Goal: Communication & Community: Answer question/provide support

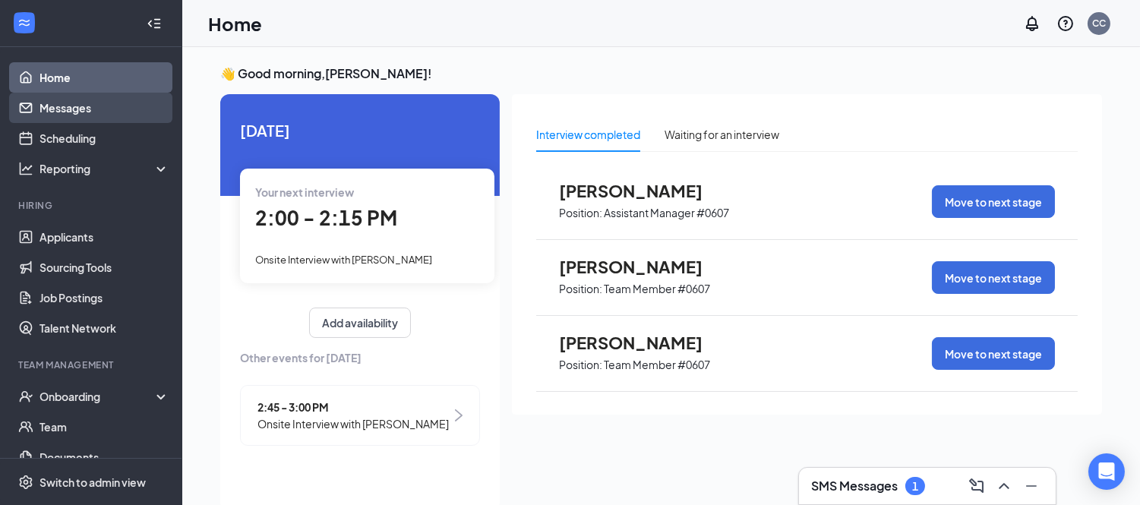
click at [77, 110] on link "Messages" at bounding box center [104, 108] width 130 height 30
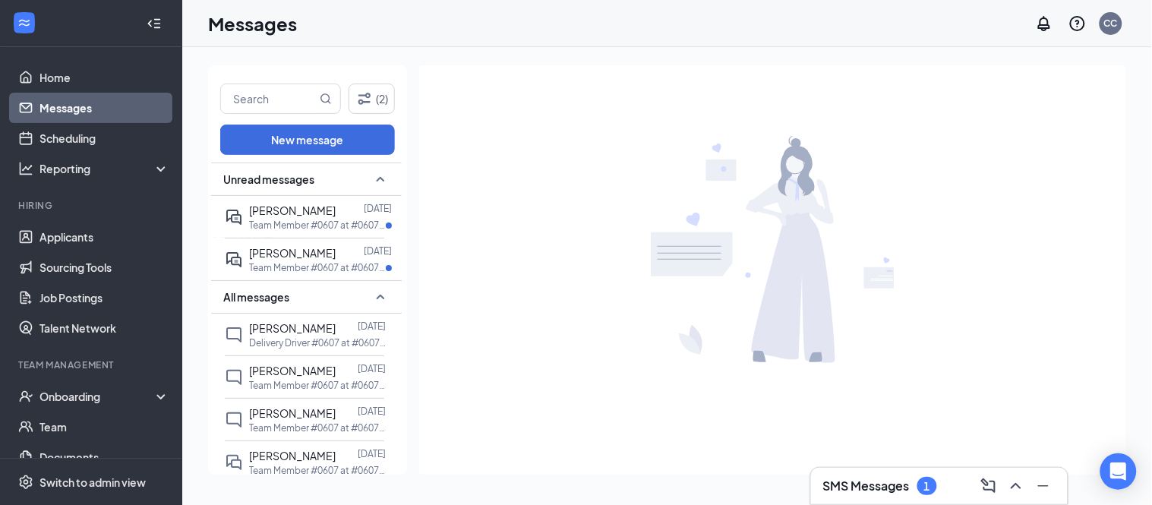
click at [873, 482] on h3 "SMS Messages" at bounding box center [866, 486] width 87 height 17
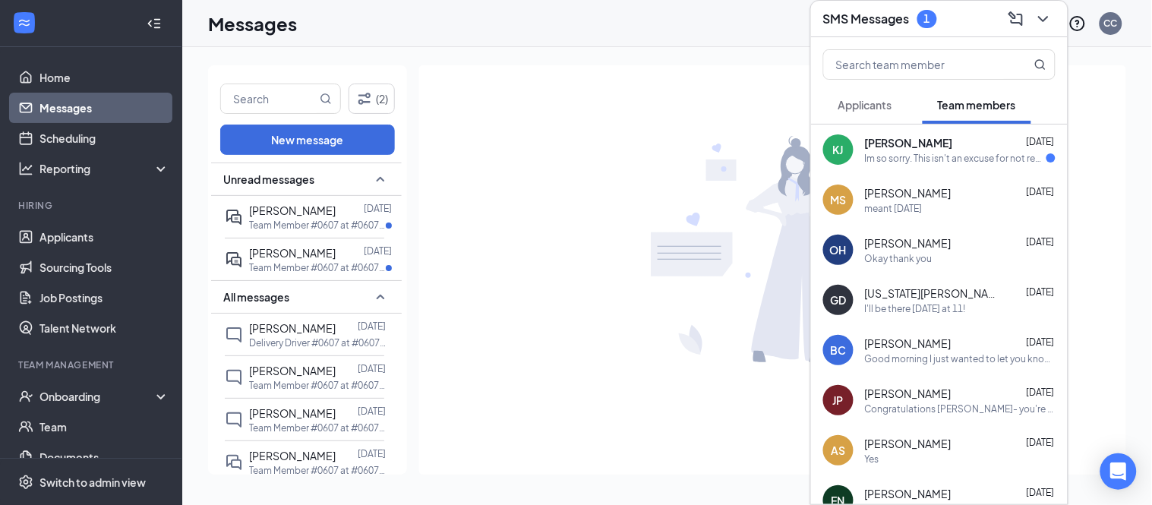
click at [945, 156] on div "Im so sorry. This isn't an excuse for not reaching out, just an explanation, bu…" at bounding box center [956, 158] width 182 height 13
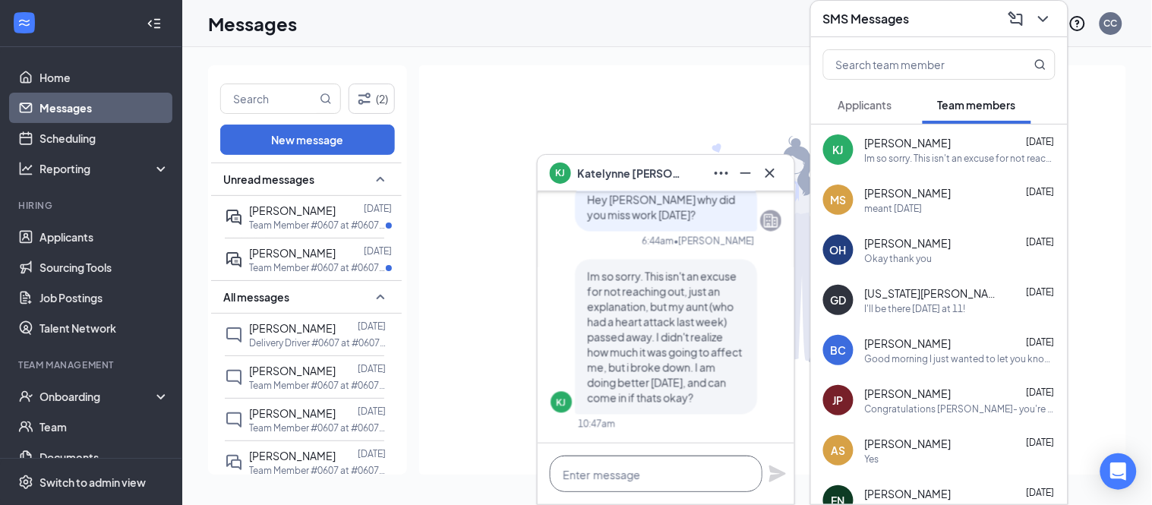
click at [661, 481] on textarea at bounding box center [656, 474] width 213 height 36
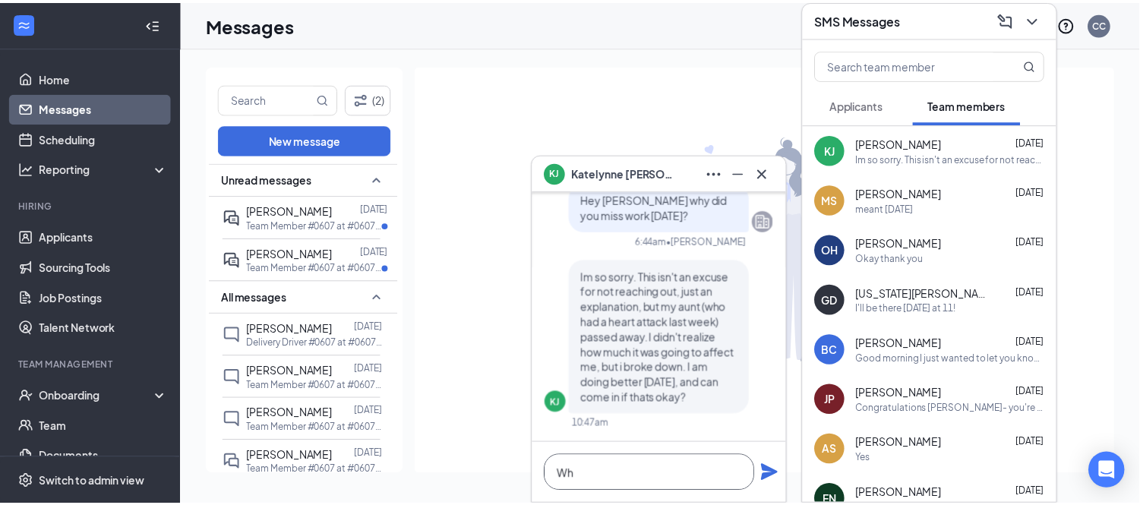
scroll to position [1, 0]
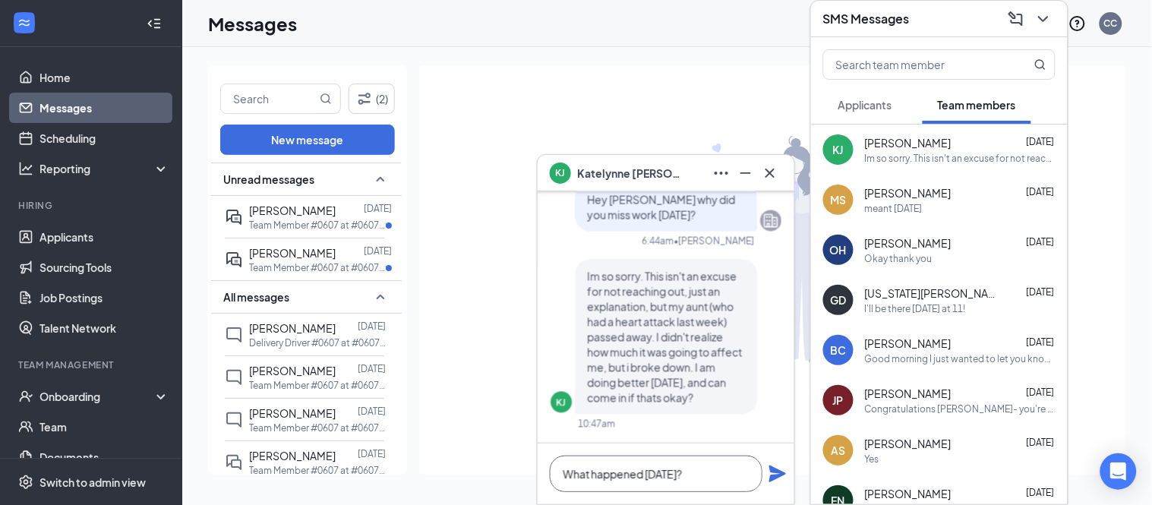
type textarea "What happened [DATE]?"
click at [783, 479] on icon "Plane" at bounding box center [778, 474] width 18 height 18
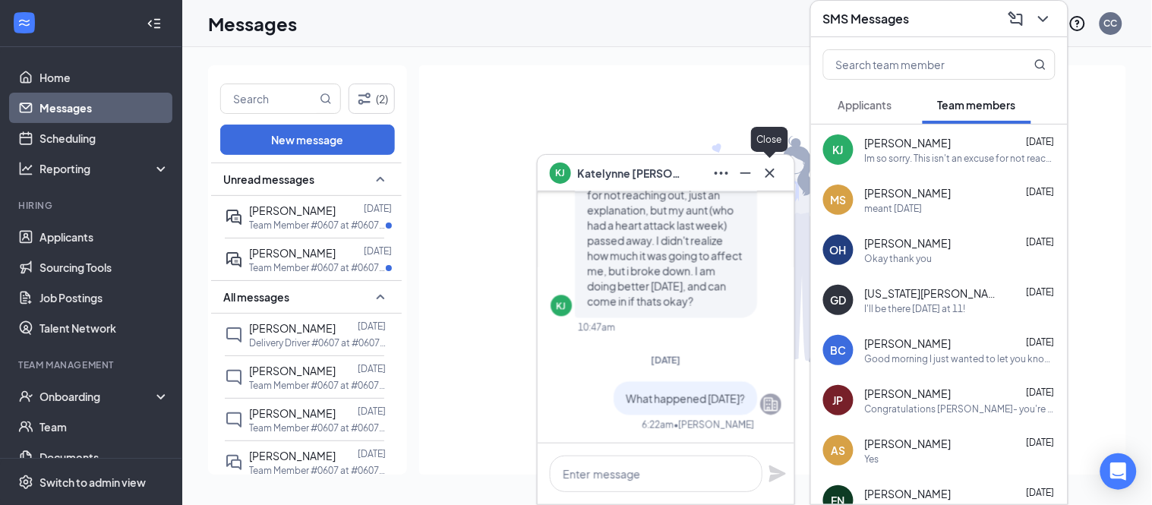
click at [777, 166] on icon "Cross" at bounding box center [770, 173] width 18 height 18
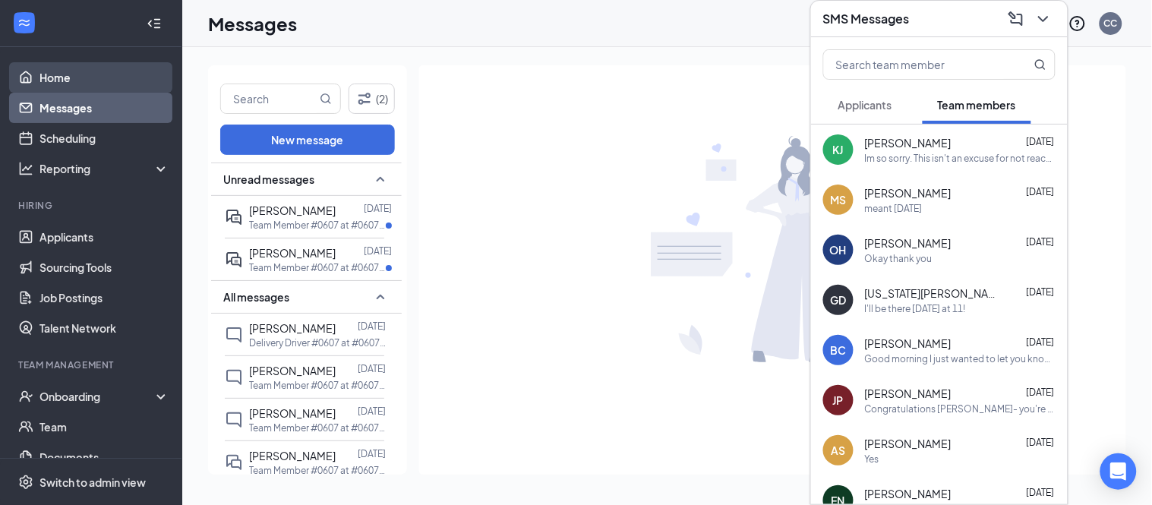
click at [77, 78] on link "Home" at bounding box center [104, 77] width 130 height 30
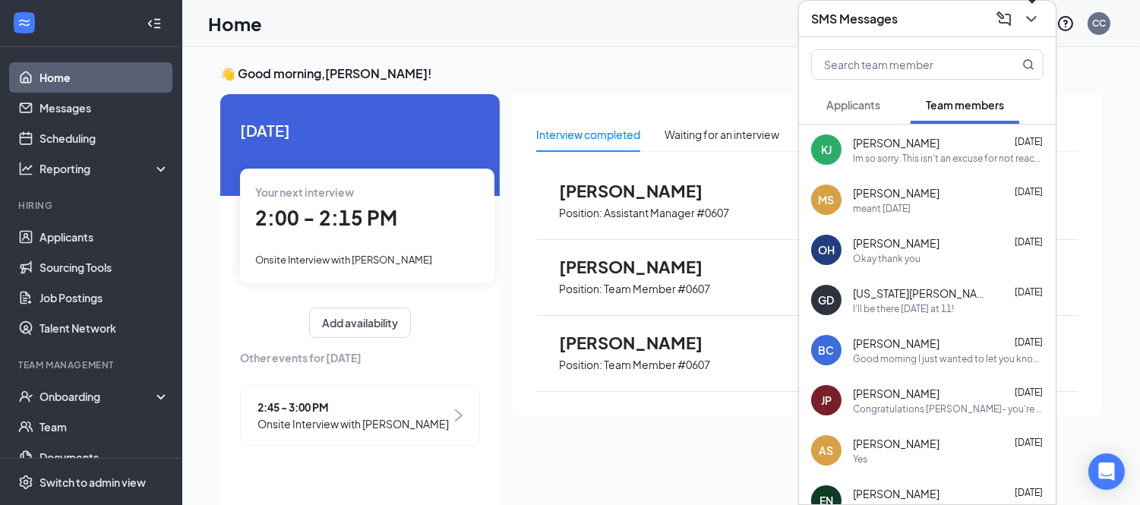
click at [1034, 24] on icon "ChevronDown" at bounding box center [1031, 19] width 18 height 18
